Goal: Check status: Check status

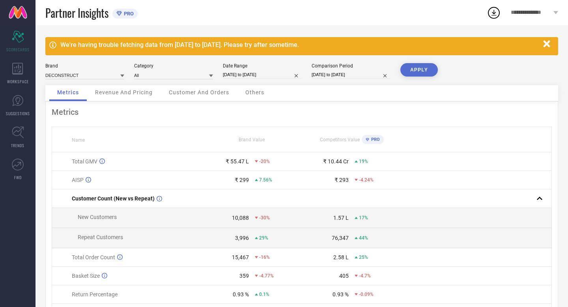
click at [251, 72] on input "[DATE] to [DATE]" at bounding box center [262, 75] width 79 height 8
select select "7"
select select "2025"
select select "8"
select select "2025"
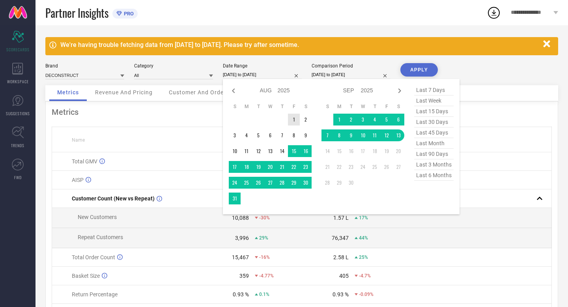
click at [293, 118] on td "1" at bounding box center [294, 120] width 12 height 12
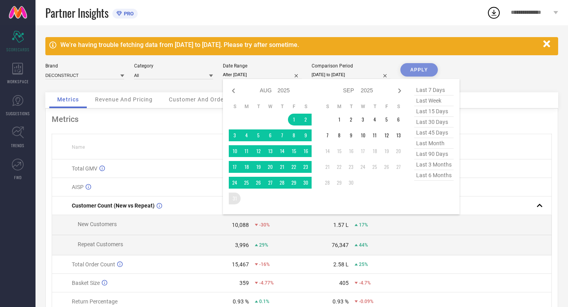
type input "[DATE] to [DATE]"
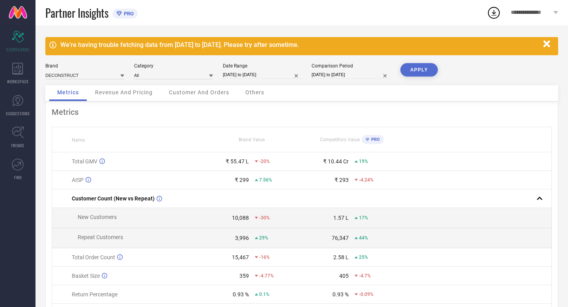
click at [350, 77] on input "[DATE] to [DATE]" at bounding box center [351, 75] width 79 height 8
select select "7"
select select "2024"
select select "8"
select select "2024"
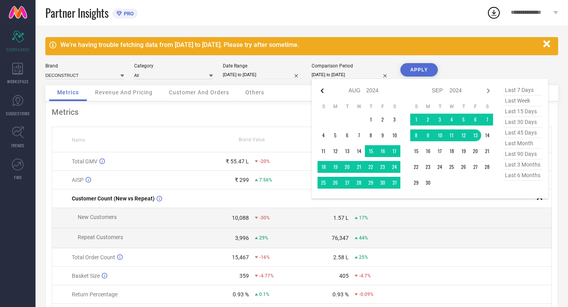
click at [326, 91] on icon at bounding box center [322, 90] width 9 height 9
select select "6"
select select "2024"
select select "7"
select select "2024"
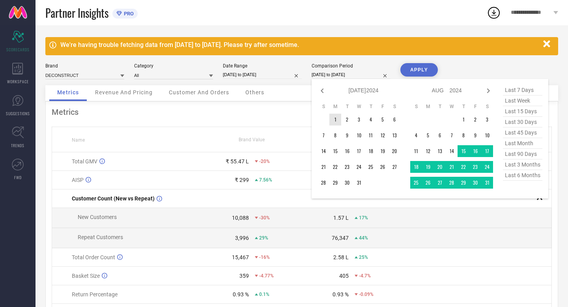
click at [334, 121] on td "1" at bounding box center [336, 120] width 12 height 12
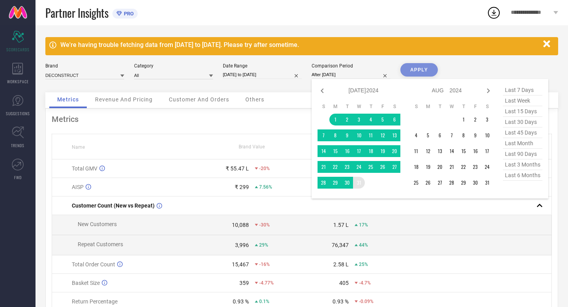
type input "[DATE] to [DATE]"
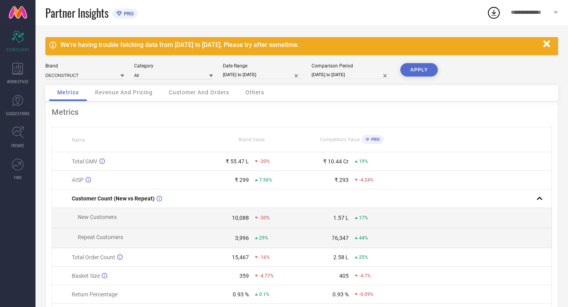
click at [420, 66] on button "APPLY" at bounding box center [420, 69] width 38 height 13
